Goal: Obtain resource: Obtain resource

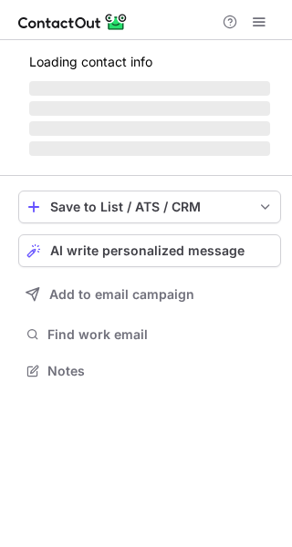
scroll to position [353, 292]
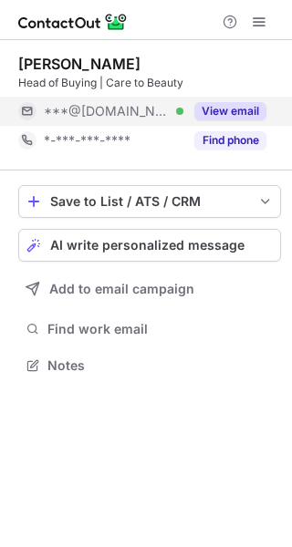
click at [228, 108] on button "View email" at bounding box center [230, 111] width 72 height 18
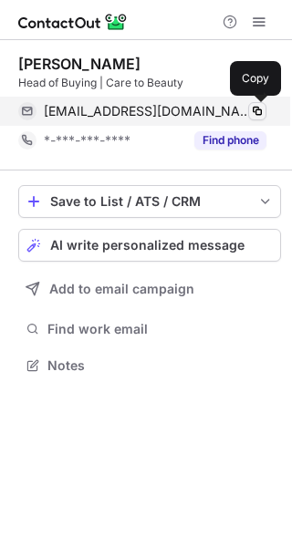
click at [257, 109] on span at bounding box center [257, 111] width 15 height 15
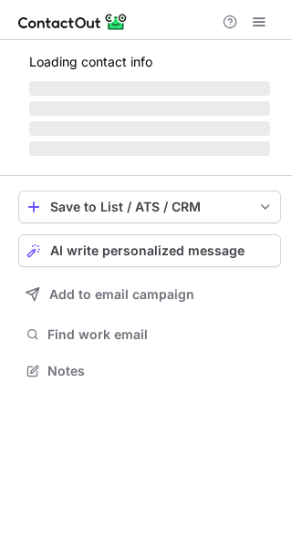
scroll to position [353, 292]
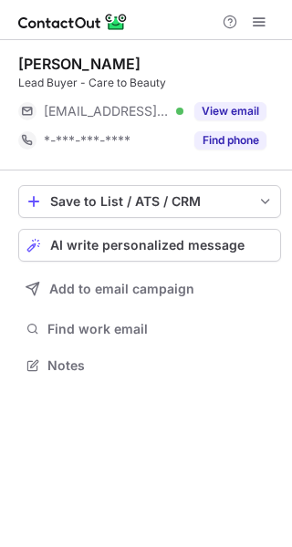
scroll to position [353, 292]
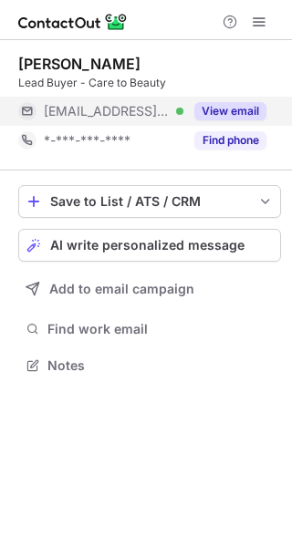
click at [244, 109] on button "View email" at bounding box center [230, 111] width 72 height 18
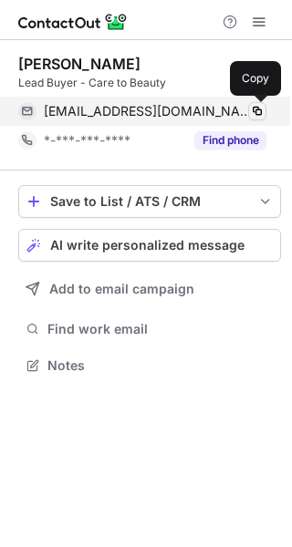
click at [253, 109] on span at bounding box center [257, 111] width 15 height 15
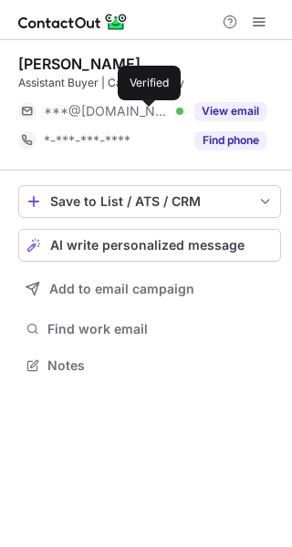
scroll to position [353, 292]
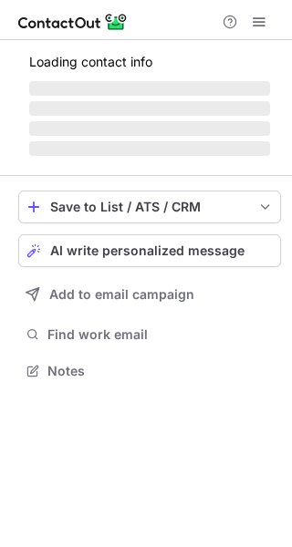
scroll to position [353, 292]
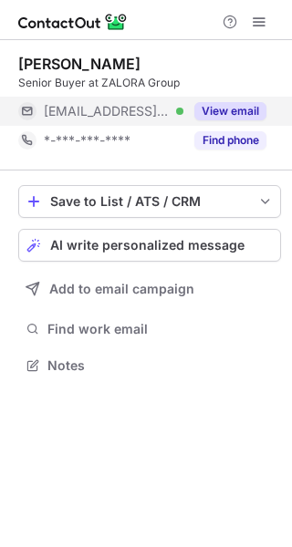
click at [235, 105] on button "View email" at bounding box center [230, 111] width 72 height 18
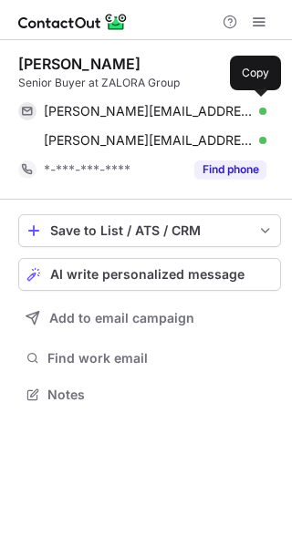
scroll to position [382, 292]
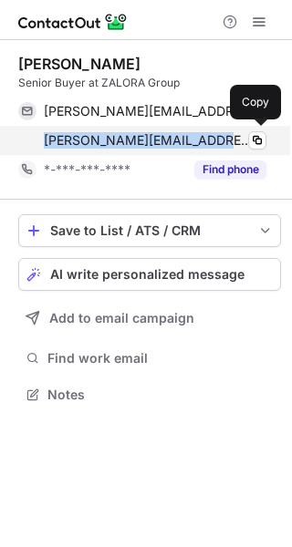
drag, startPoint x: 45, startPoint y: 141, endPoint x: 216, endPoint y: 138, distance: 171.5
click at [216, 138] on span "samantha.wong@zalora.com" at bounding box center [148, 140] width 209 height 16
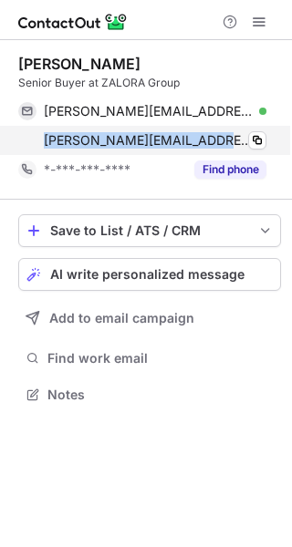
copy span "samantha.wong@zalora.com"
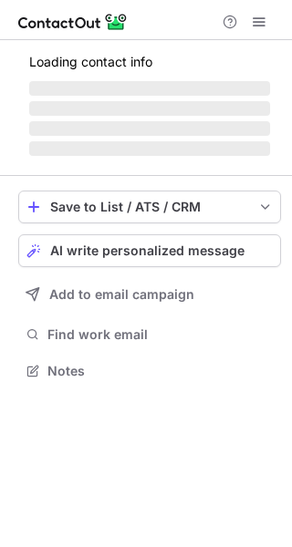
scroll to position [353, 292]
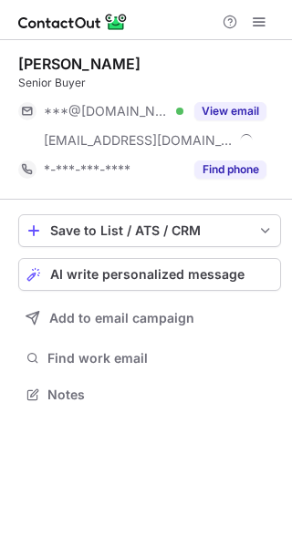
scroll to position [382, 292]
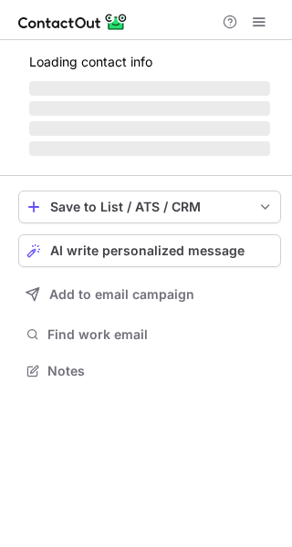
scroll to position [382, 292]
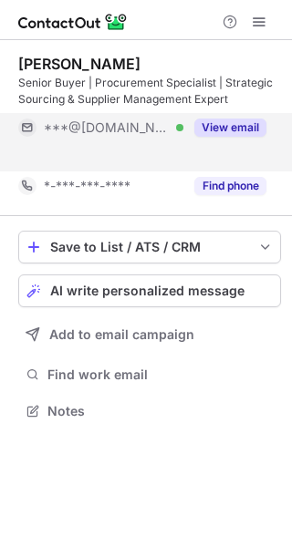
scroll to position [369, 292]
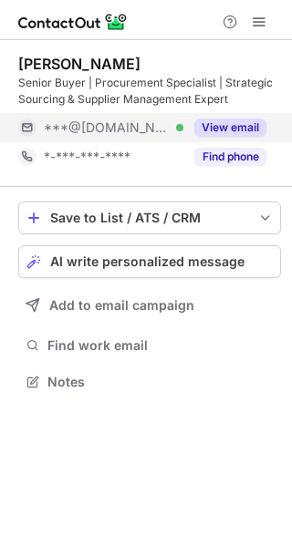
click at [224, 127] on button "View email" at bounding box center [230, 128] width 72 height 18
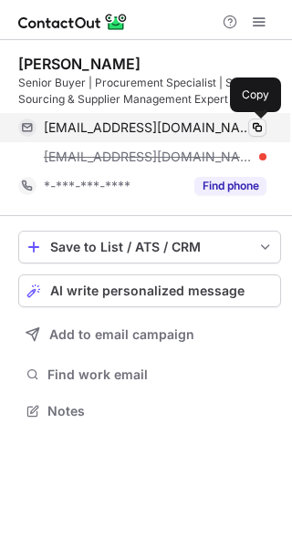
click at [254, 124] on span at bounding box center [257, 127] width 15 height 15
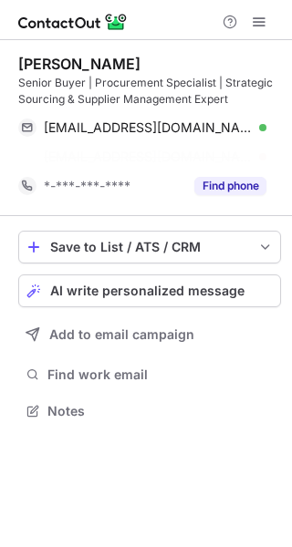
scroll to position [369, 292]
